Goal: Task Accomplishment & Management: Manage account settings

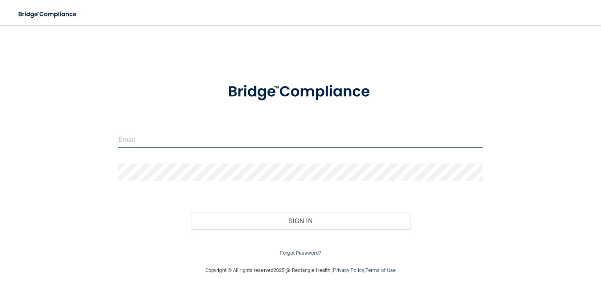
click at [194, 142] on input "email" at bounding box center [300, 140] width 365 height 18
type input "[EMAIL_ADDRESS][DOMAIN_NAME]"
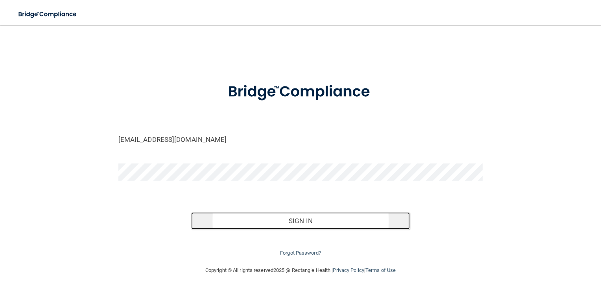
click at [349, 217] on button "Sign In" at bounding box center [300, 220] width 219 height 17
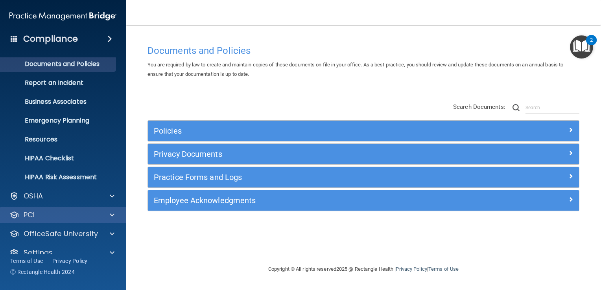
scroll to position [36, 0]
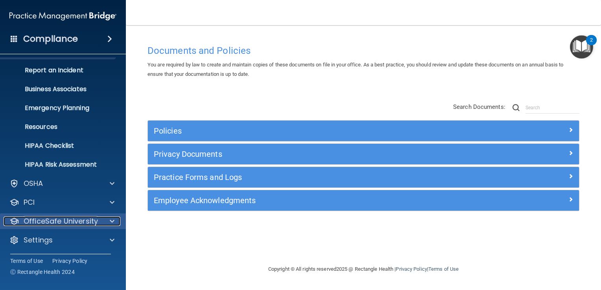
click at [92, 221] on p "OfficeSafe University" at bounding box center [61, 221] width 74 height 9
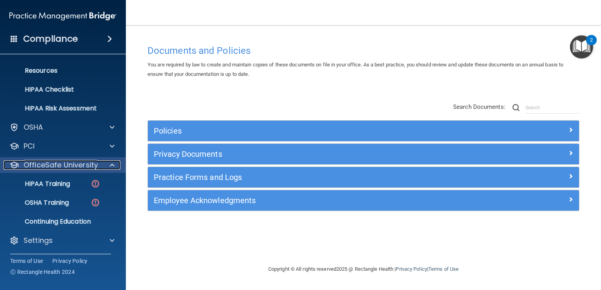
scroll to position [92, 0]
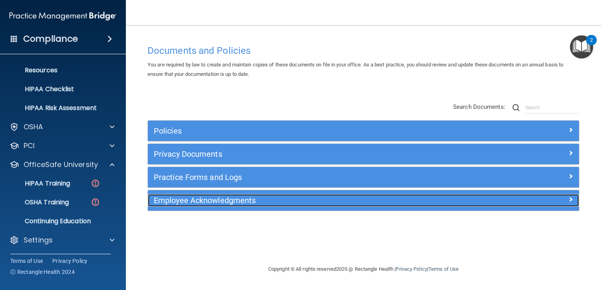
click at [208, 202] on h5 "Employee Acknowledgments" at bounding box center [309, 200] width 311 height 9
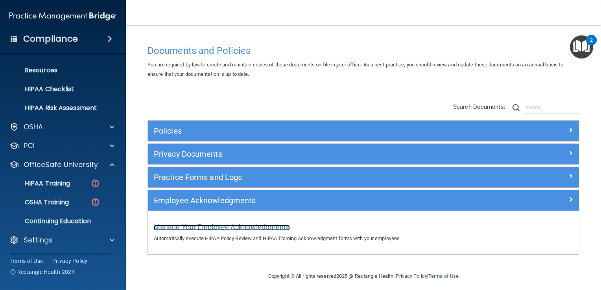
click at [212, 227] on span "Manage Your Employee Acknowledgments" at bounding box center [222, 227] width 136 height 8
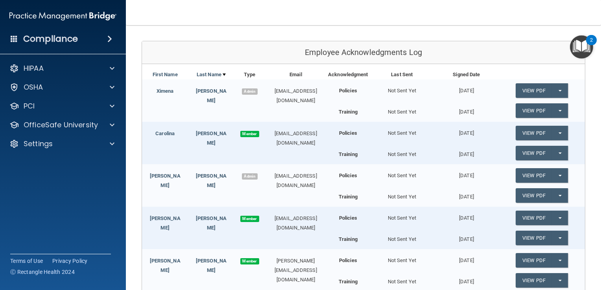
scroll to position [71, 0]
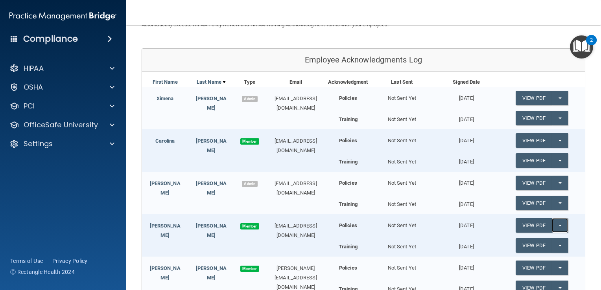
click at [554, 223] on button "Split button!" at bounding box center [560, 225] width 16 height 15
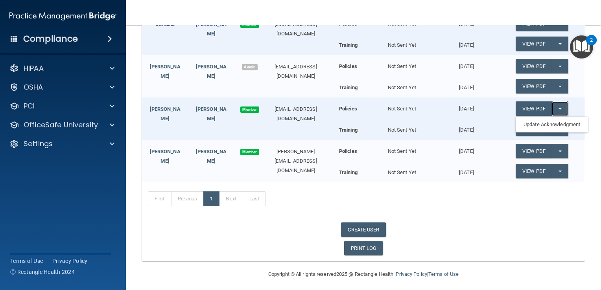
scroll to position [189, 0]
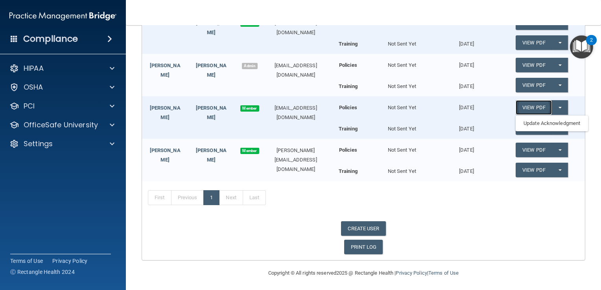
click at [532, 108] on link "View PDF" at bounding box center [534, 107] width 36 height 15
click at [540, 127] on link "View PDF" at bounding box center [534, 127] width 36 height 15
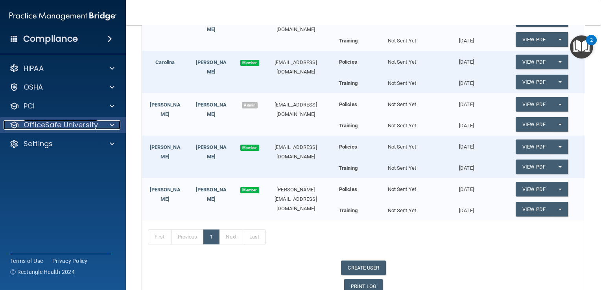
click at [97, 122] on div "OfficeSafe University" at bounding box center [53, 124] width 98 height 9
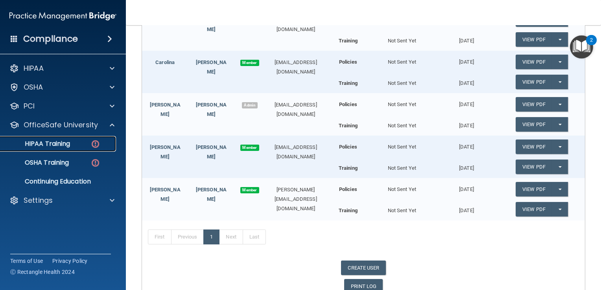
click at [56, 143] on p "HIPAA Training" at bounding box center [37, 144] width 65 height 8
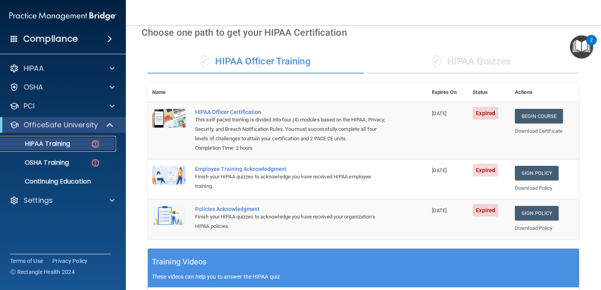
scroll to position [31, 0]
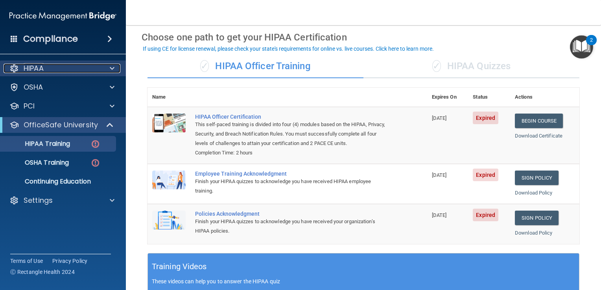
click at [57, 66] on div "HIPAA" at bounding box center [53, 68] width 98 height 9
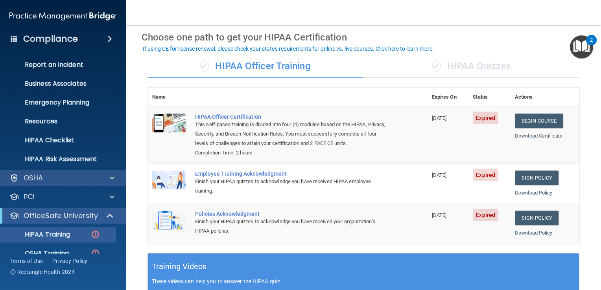
scroll to position [92, 0]
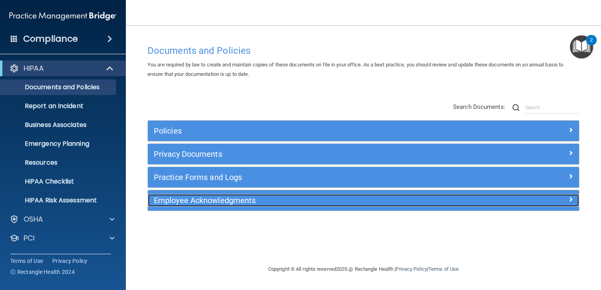
click at [569, 197] on span at bounding box center [570, 199] width 5 height 9
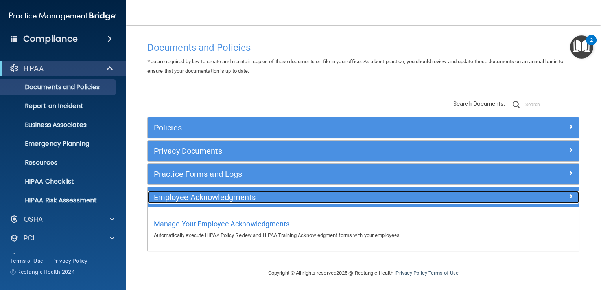
scroll to position [4, 0]
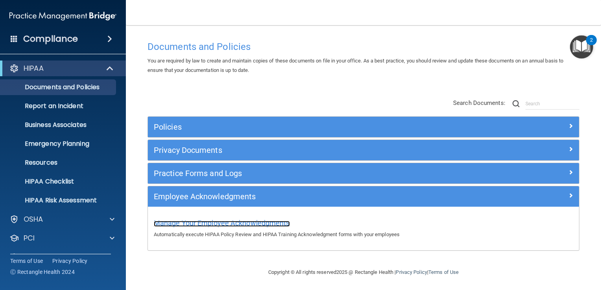
click at [244, 220] on span "Manage Your Employee Acknowledgments" at bounding box center [222, 223] width 136 height 8
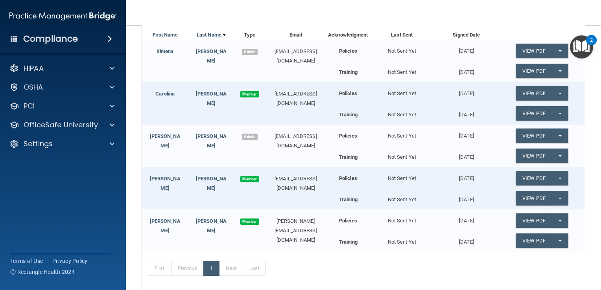
scroll to position [189, 0]
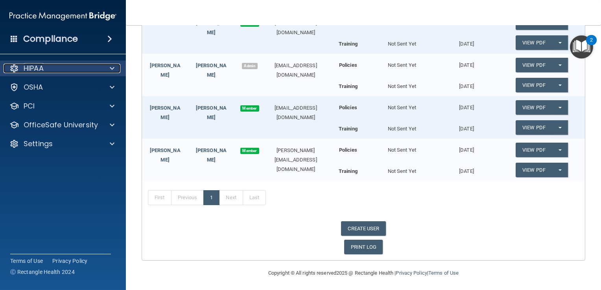
click at [60, 68] on div "HIPAA" at bounding box center [53, 68] width 98 height 9
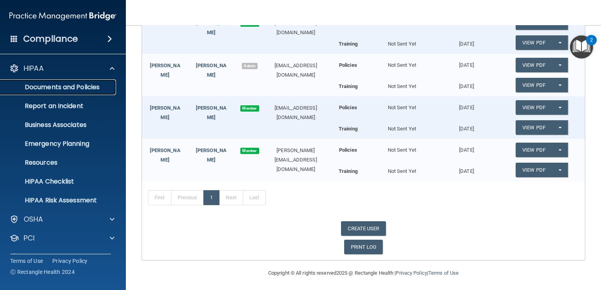
click at [64, 84] on p "Documents and Policies" at bounding box center [58, 87] width 107 height 8
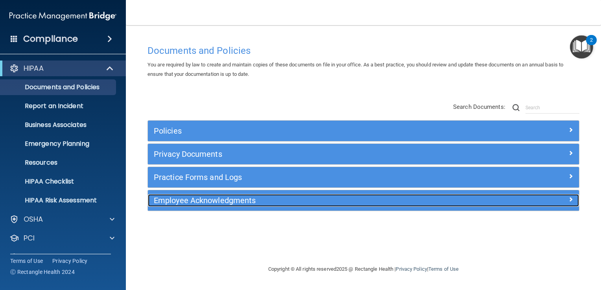
click at [278, 204] on h5 "Employee Acknowledgments" at bounding box center [309, 200] width 311 height 9
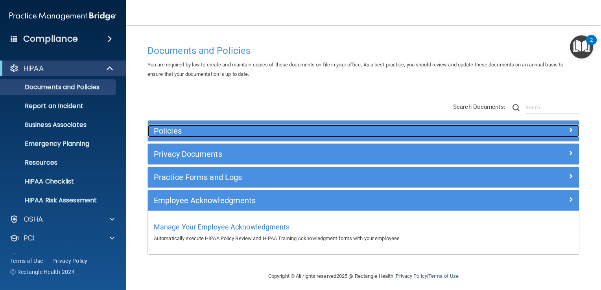
click at [163, 130] on h5 "Policies" at bounding box center [309, 131] width 311 height 9
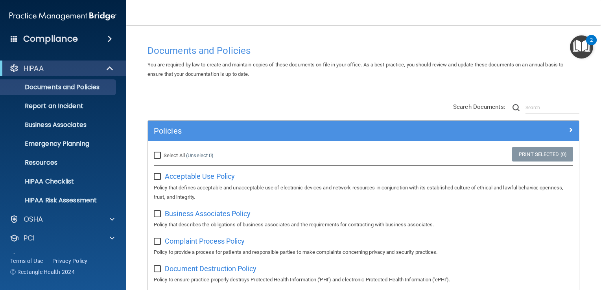
click at [72, 41] on h4 "Compliance" at bounding box center [50, 38] width 55 height 11
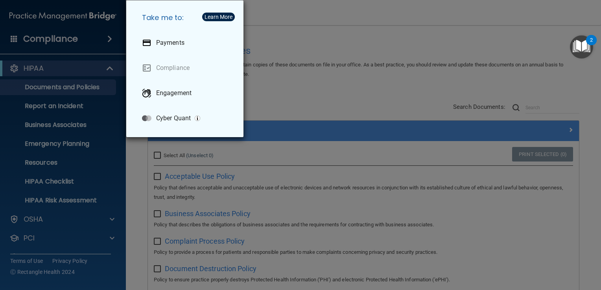
click at [74, 134] on div "Take me to: Payments Compliance Engagement Cyber Quant" at bounding box center [300, 145] width 601 height 290
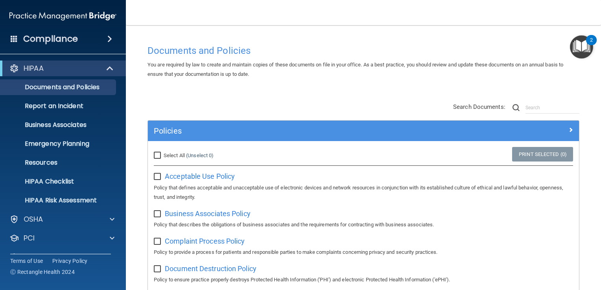
scroll to position [36, 0]
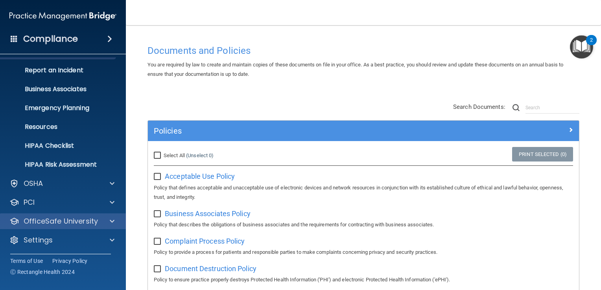
click at [50, 216] on div "OfficeSafe University" at bounding box center [63, 222] width 126 height 16
click at [112, 219] on span at bounding box center [112, 221] width 5 height 9
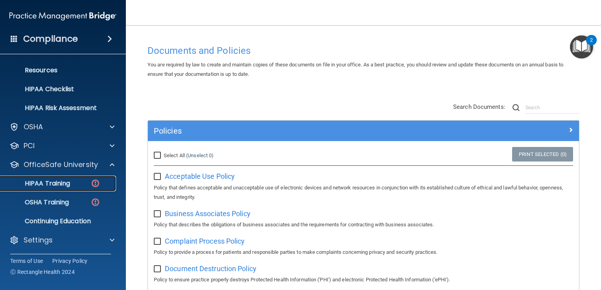
click at [42, 182] on p "HIPAA Training" at bounding box center [37, 184] width 65 height 8
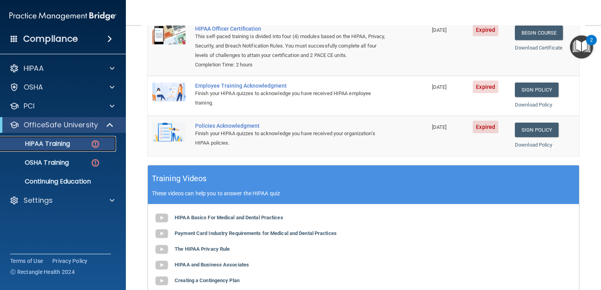
scroll to position [41, 0]
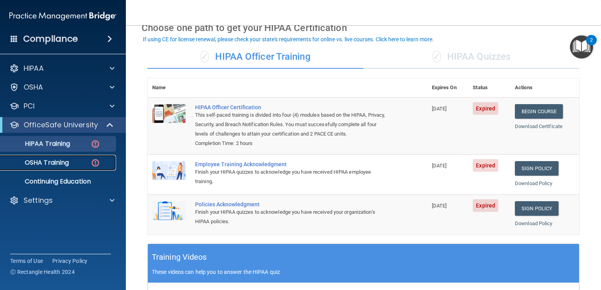
click at [66, 162] on p "OSHA Training" at bounding box center [37, 163] width 64 height 8
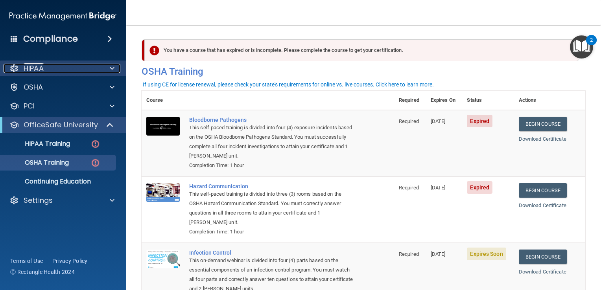
click at [31, 64] on p "HIPAA" at bounding box center [34, 68] width 20 height 9
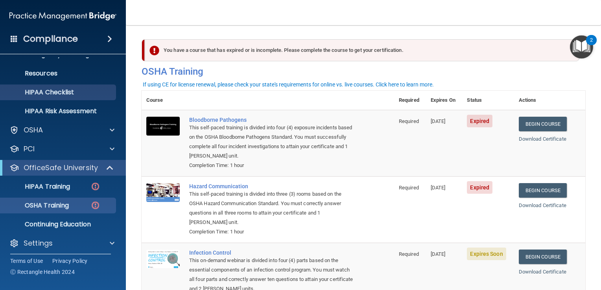
scroll to position [92, 0]
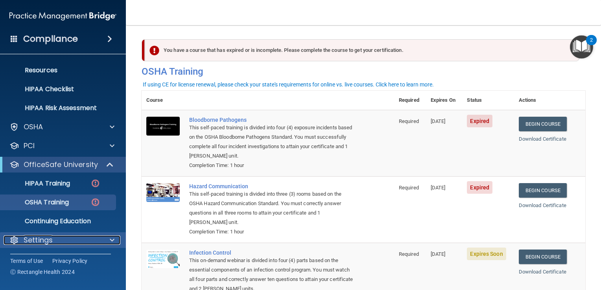
click at [33, 240] on p "Settings" at bounding box center [38, 240] width 29 height 9
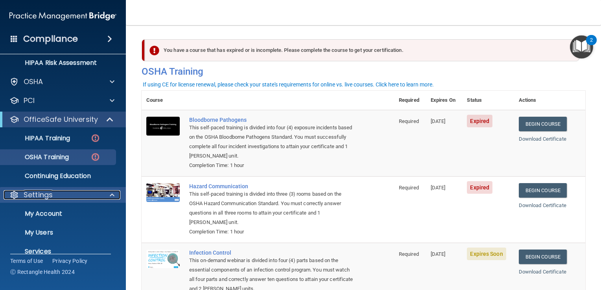
scroll to position [168, 0]
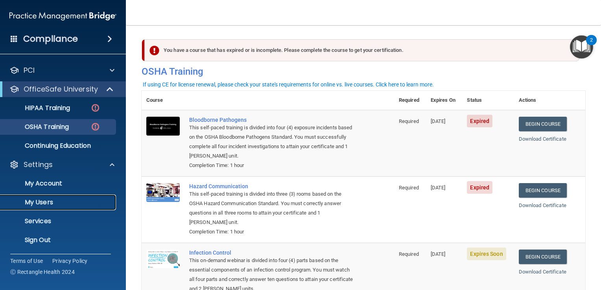
click at [29, 201] on p "My Users" at bounding box center [58, 203] width 107 height 8
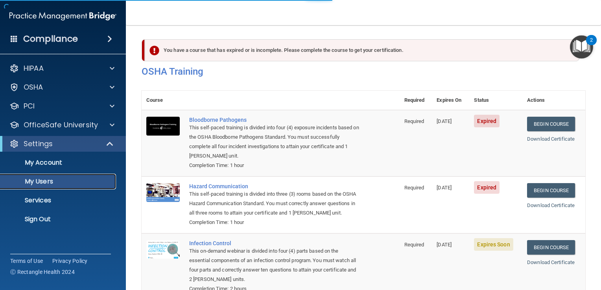
select select "20"
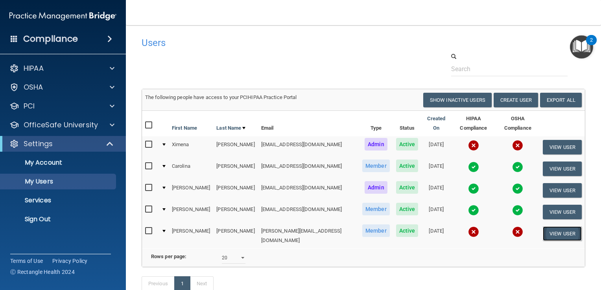
click at [566, 227] on button "View User" at bounding box center [562, 234] width 39 height 15
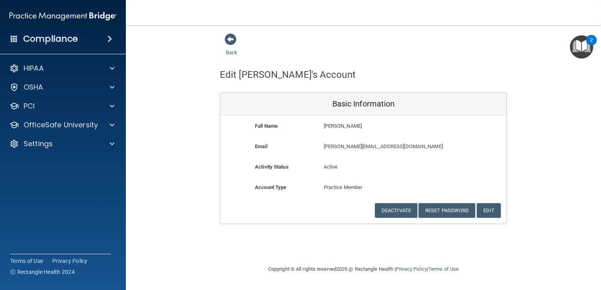
click at [581, 43] on img "Open Resource Center, 2 new notifications" at bounding box center [581, 46] width 23 height 23
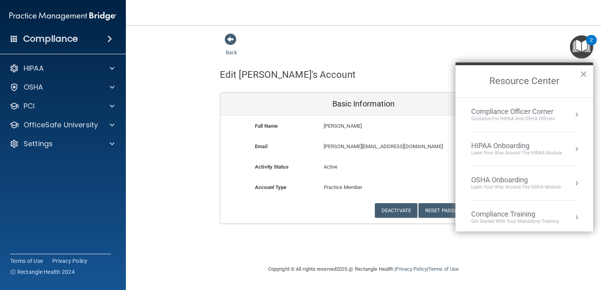
click at [585, 72] on button "×" at bounding box center [583, 74] width 7 height 13
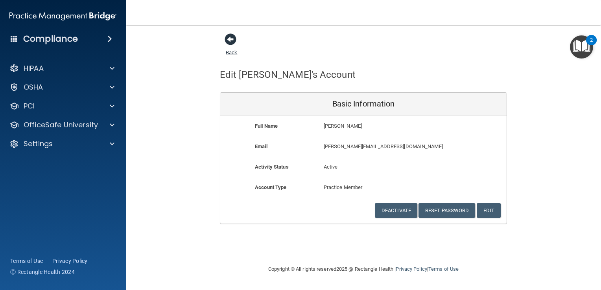
click at [228, 38] on span at bounding box center [231, 39] width 12 height 12
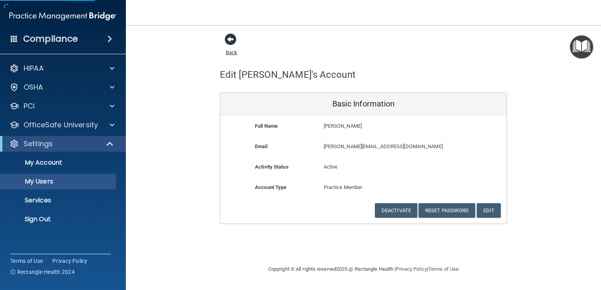
select select "20"
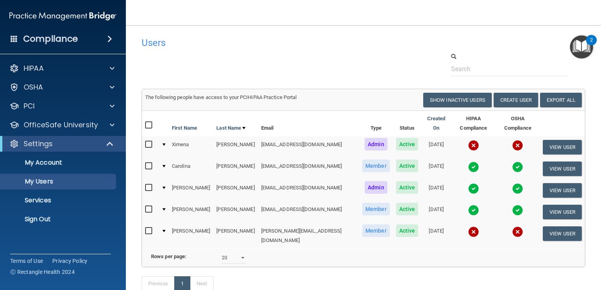
click at [167, 159] on td at bounding box center [163, 169] width 11 height 22
click at [165, 158] on td at bounding box center [163, 169] width 11 height 22
click at [165, 165] on div at bounding box center [163, 166] width 3 height 2
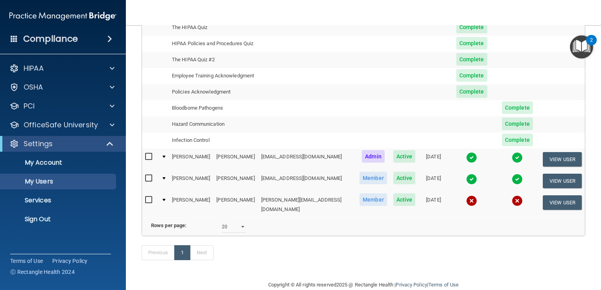
scroll to position [188, 0]
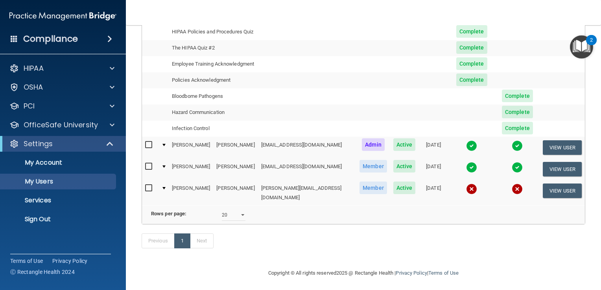
click at [164, 187] on div at bounding box center [163, 188] width 3 height 2
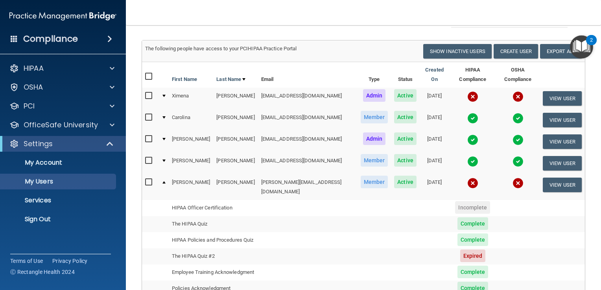
scroll to position [31, 0]
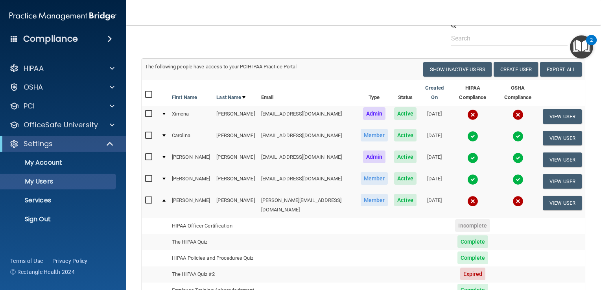
click at [162, 134] on div at bounding box center [163, 135] width 3 height 2
click at [164, 134] on div at bounding box center [163, 135] width 3 height 2
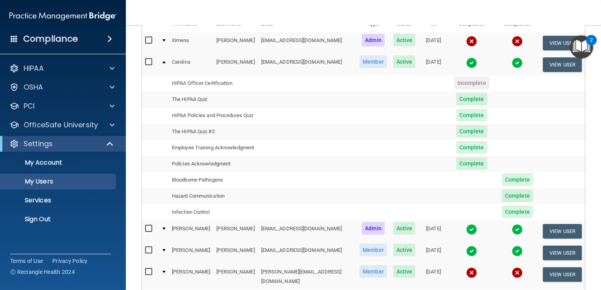
scroll to position [109, 0]
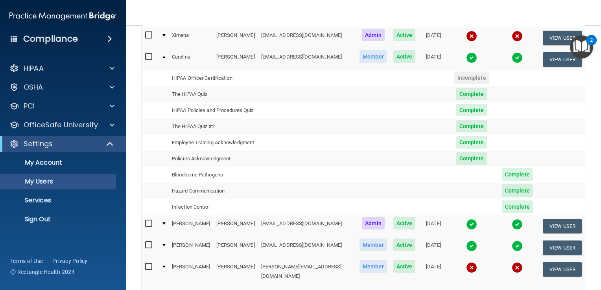
click at [161, 237] on td at bounding box center [163, 248] width 11 height 22
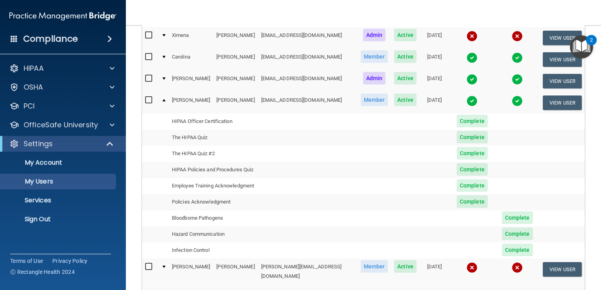
click at [164, 266] on div at bounding box center [163, 267] width 3 height 2
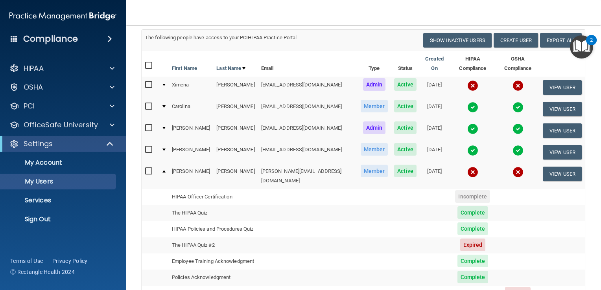
scroll to position [79, 0]
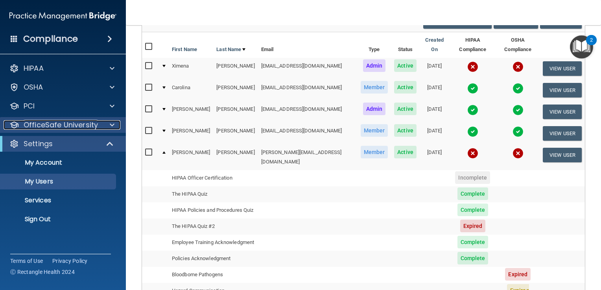
click at [30, 127] on p "OfficeSafe University" at bounding box center [61, 124] width 74 height 9
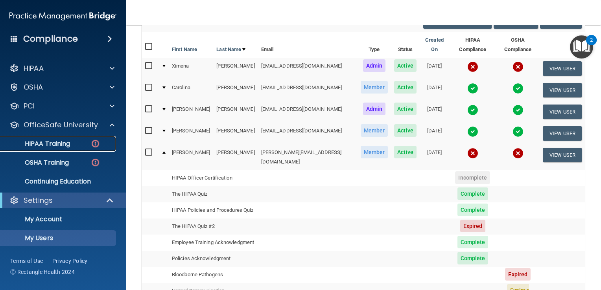
click at [30, 140] on p "HIPAA Training" at bounding box center [37, 144] width 65 height 8
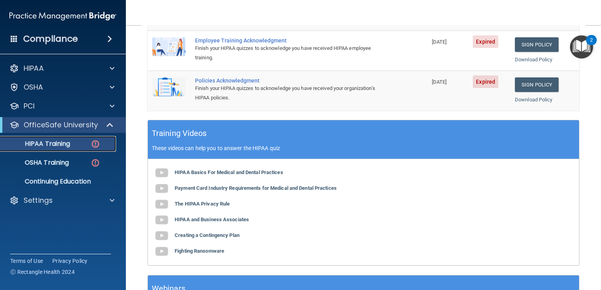
scroll to position [80, 0]
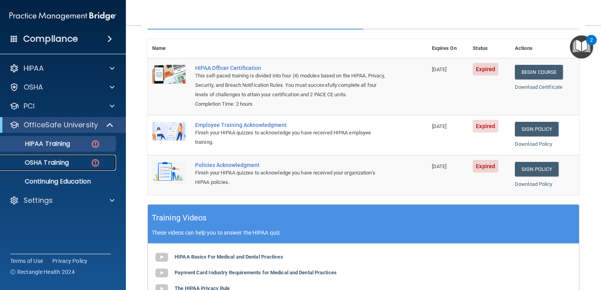
click at [39, 162] on p "OSHA Training" at bounding box center [37, 163] width 64 height 8
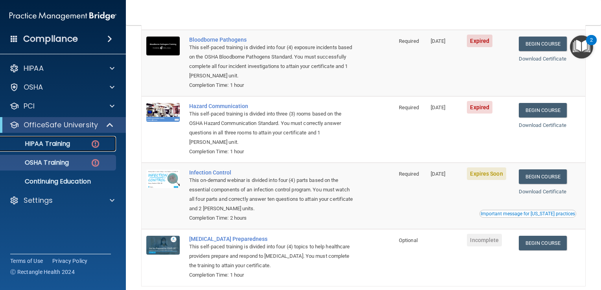
click at [61, 138] on link "HIPAA Training" at bounding box center [54, 144] width 124 height 16
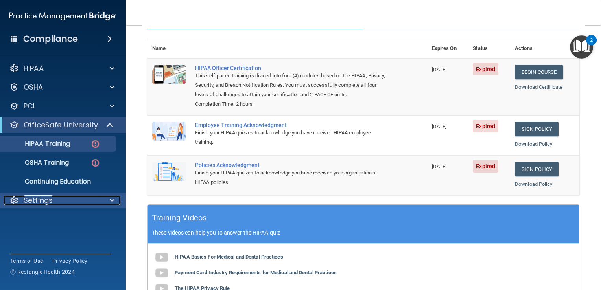
click at [39, 196] on p "Settings" at bounding box center [38, 200] width 29 height 9
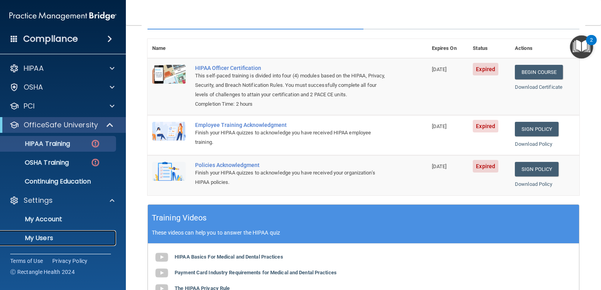
click at [36, 237] on p "My Users" at bounding box center [58, 238] width 107 height 8
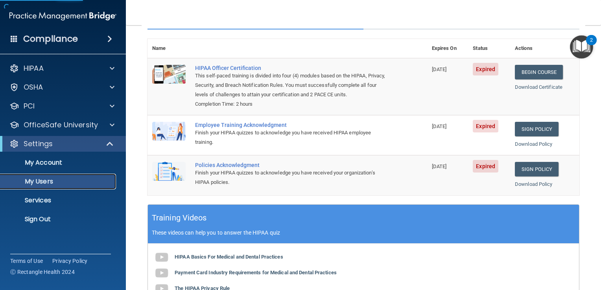
select select "20"
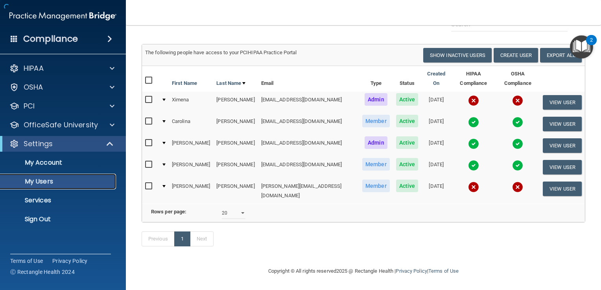
scroll to position [44, 0]
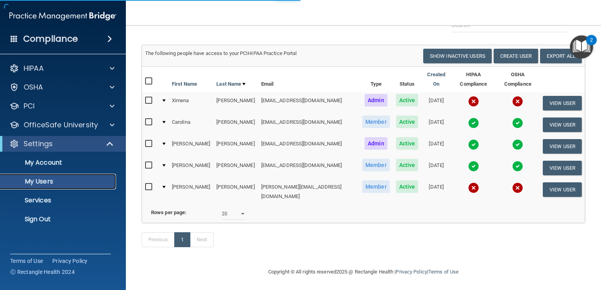
click at [50, 185] on p "My Users" at bounding box center [58, 182] width 107 height 8
click at [165, 121] on div at bounding box center [163, 122] width 3 height 2
click at [164, 121] on div at bounding box center [163, 122] width 3 height 2
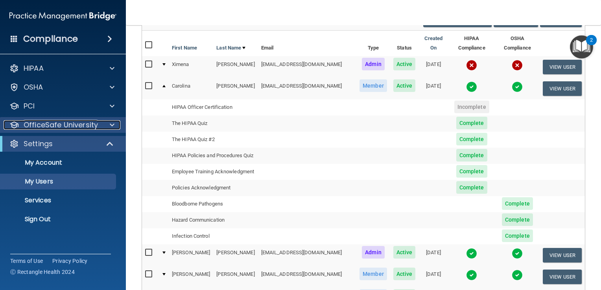
click at [55, 126] on p "OfficeSafe University" at bounding box center [61, 124] width 74 height 9
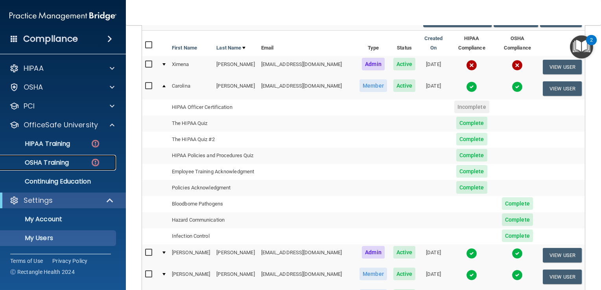
click at [49, 156] on link "OSHA Training" at bounding box center [54, 163] width 124 height 16
